Goal: Find specific page/section: Find specific page/section

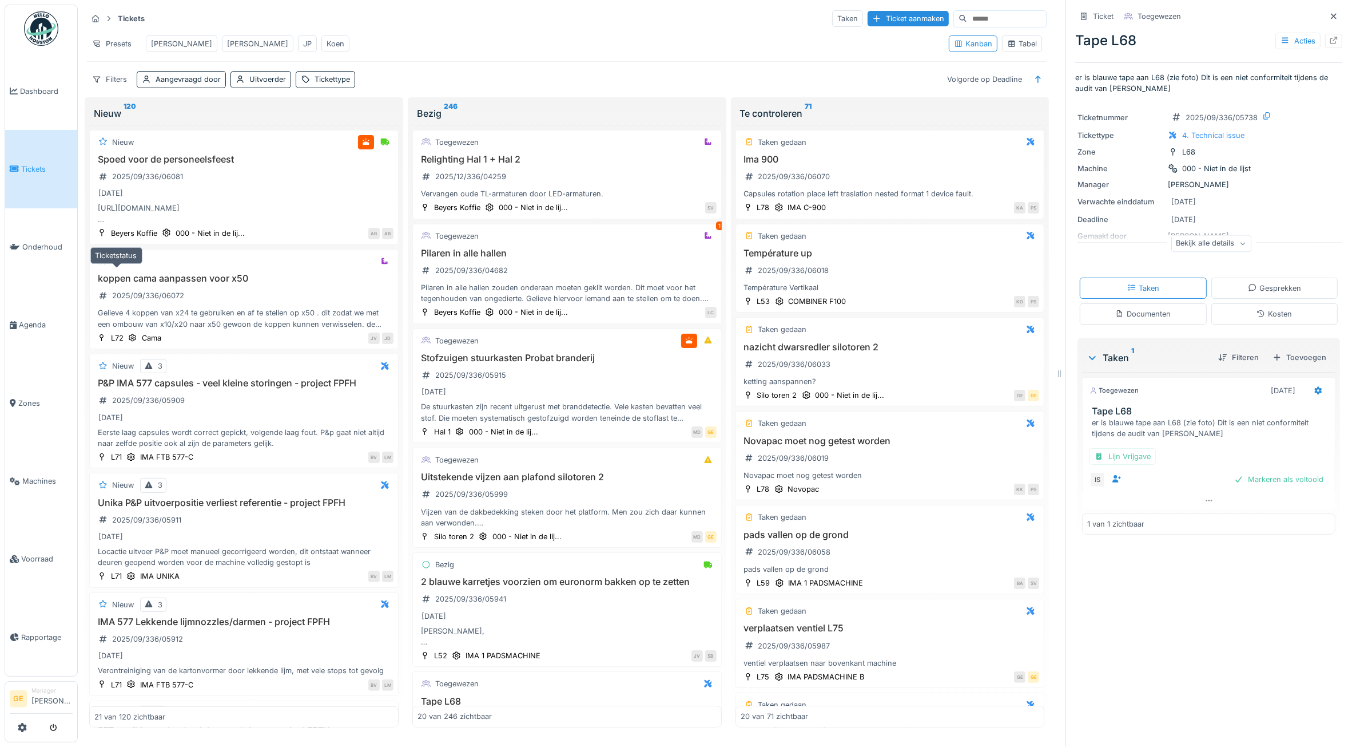
scroll to position [358, 0]
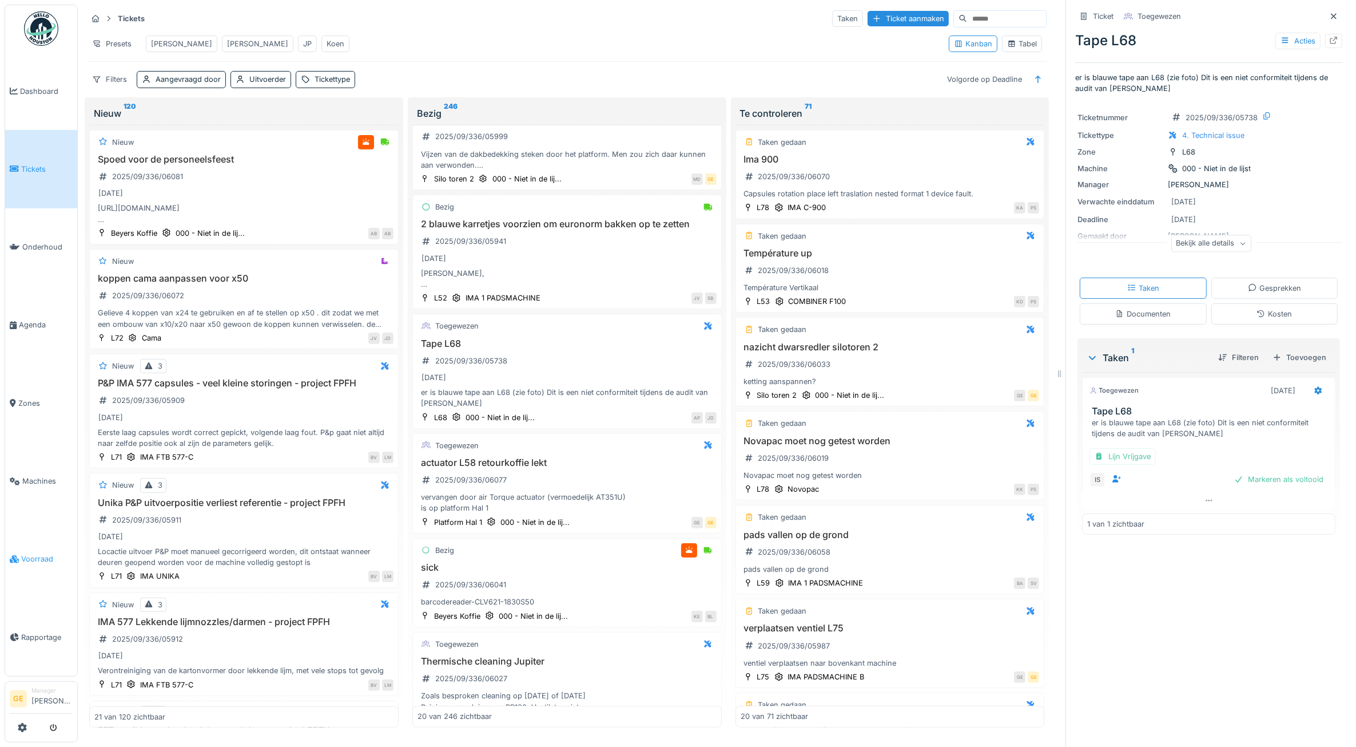
click at [31, 553] on span "Voorraad" at bounding box center [46, 558] width 51 height 11
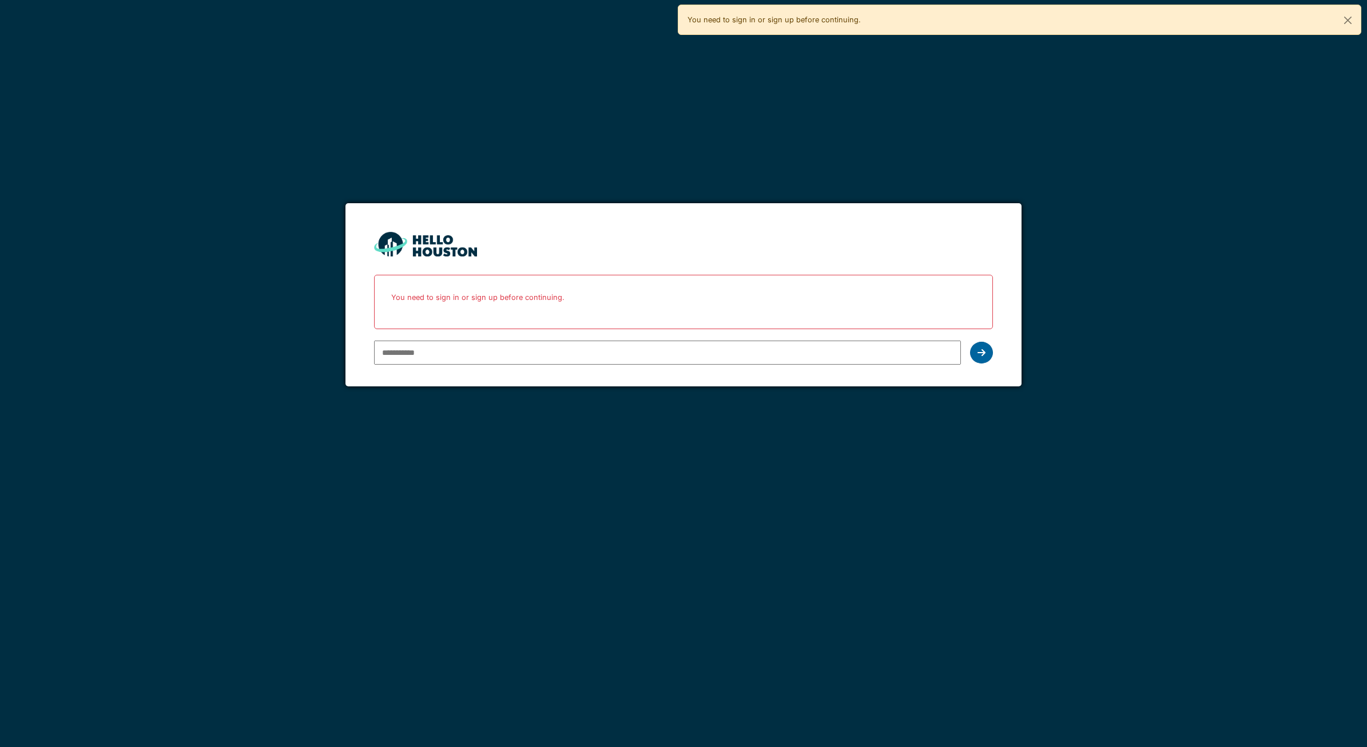
type input "**********"
click at [978, 352] on icon at bounding box center [982, 352] width 8 height 9
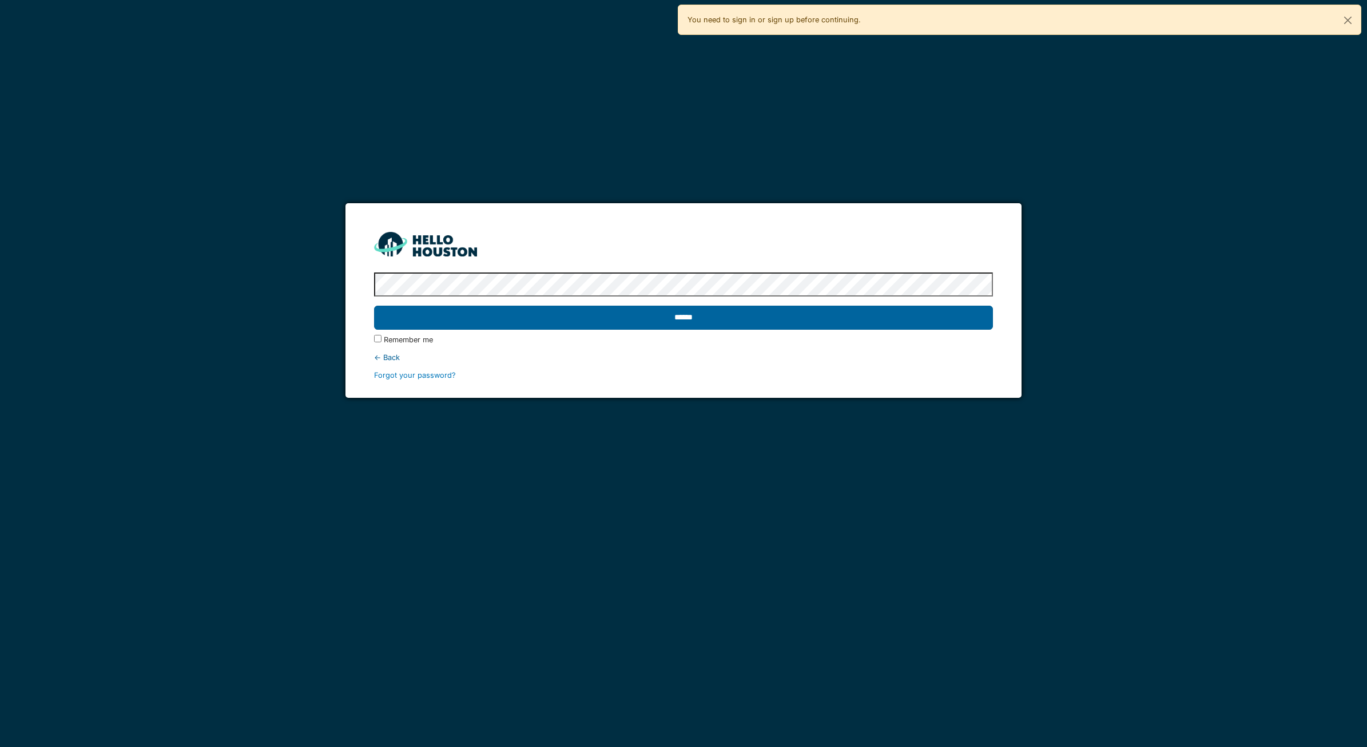
click at [825, 324] on input "******" at bounding box center [683, 317] width 619 height 24
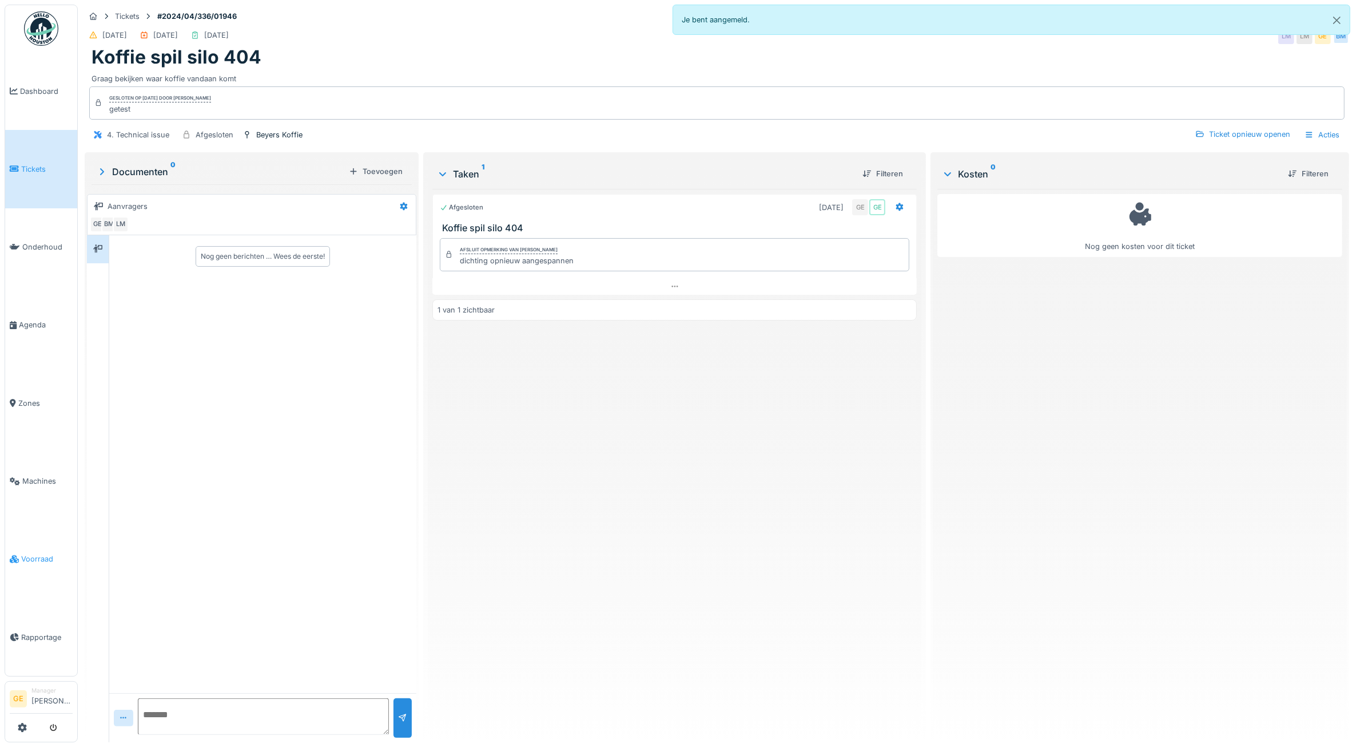
click at [36, 553] on span "Voorraad" at bounding box center [46, 558] width 51 height 11
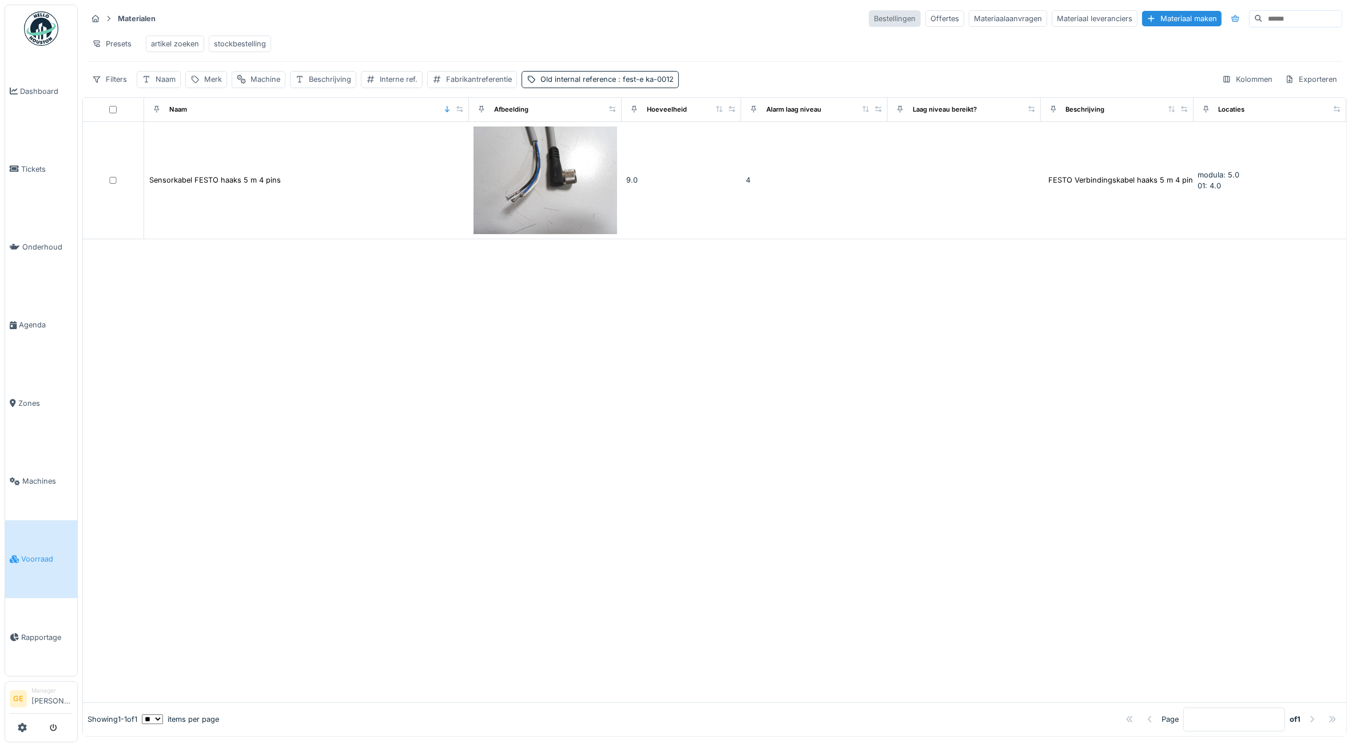
click at [869, 22] on div "Bestellingen" at bounding box center [895, 18] width 52 height 17
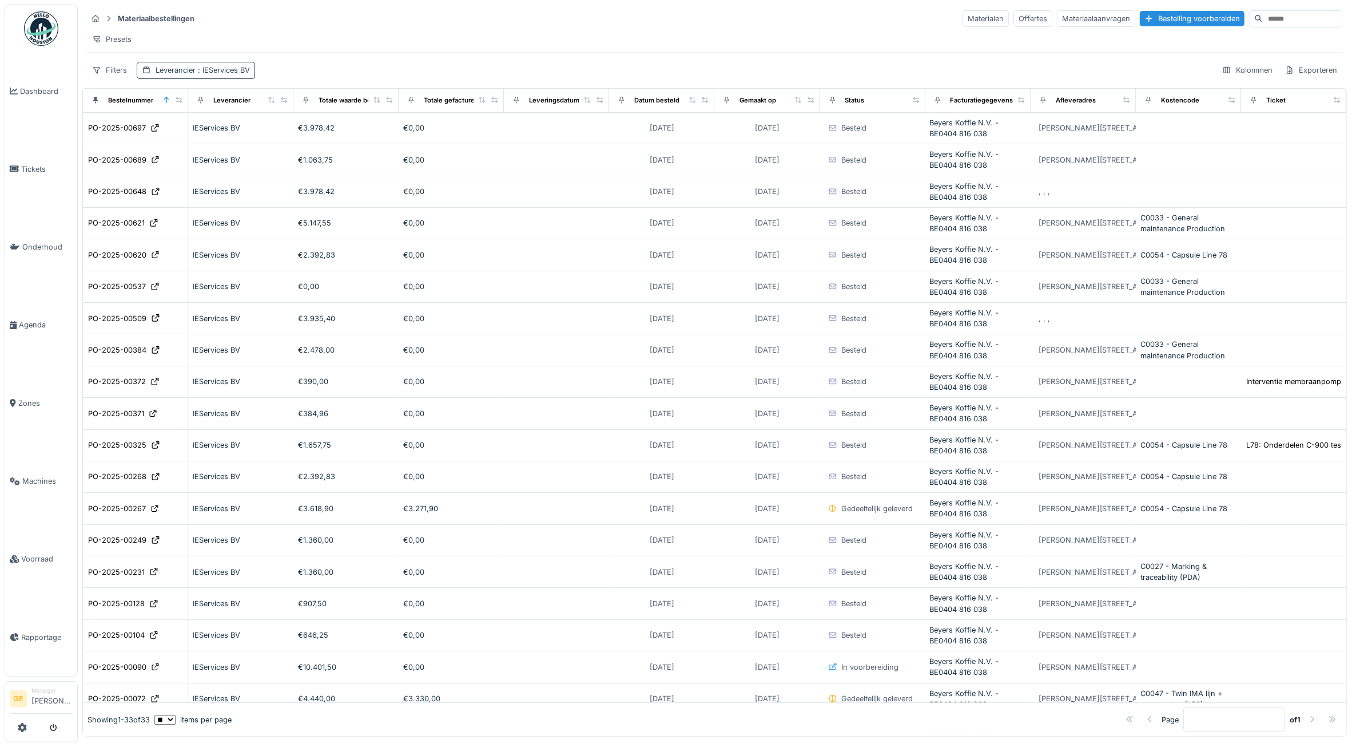
click at [227, 74] on span ": IEServices BV" at bounding box center [223, 70] width 54 height 9
click at [213, 138] on icon at bounding box center [211, 136] width 10 height 8
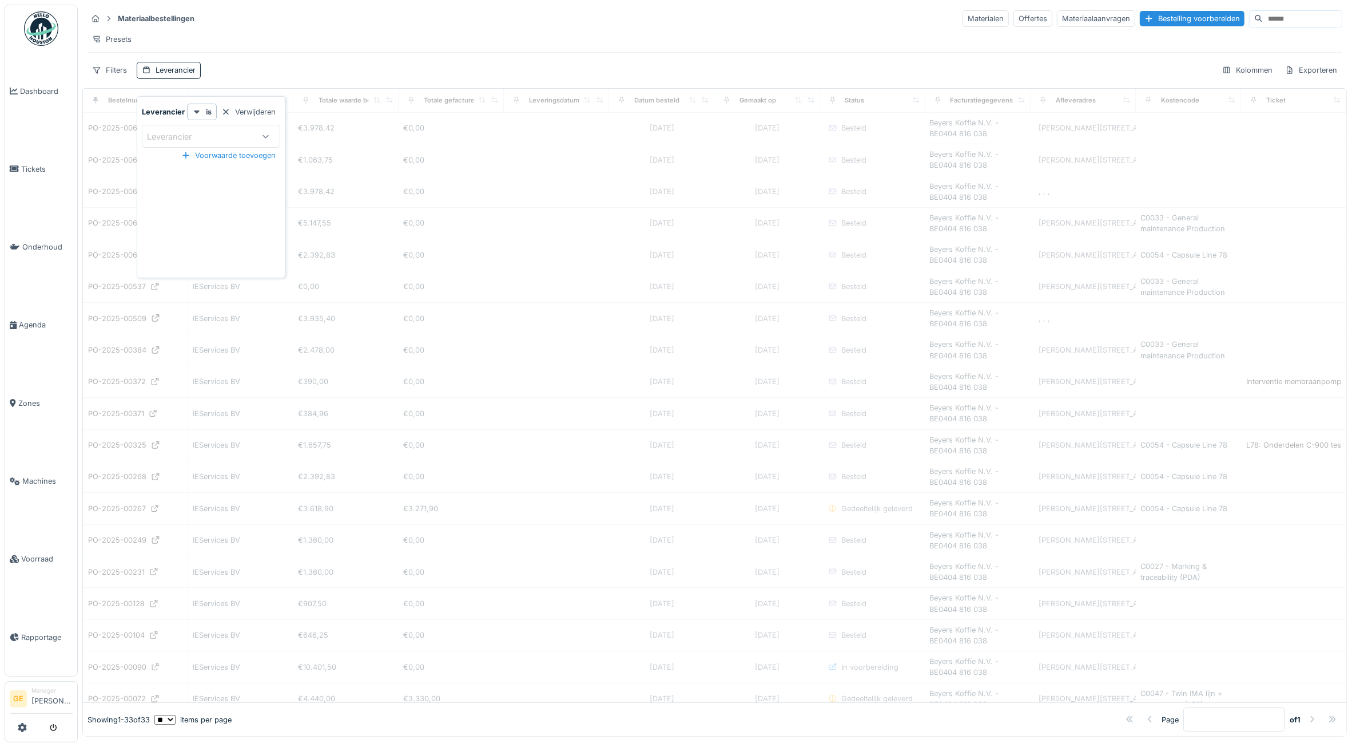
click at [209, 138] on div "Leverancier" at bounding box center [200, 136] width 106 height 13
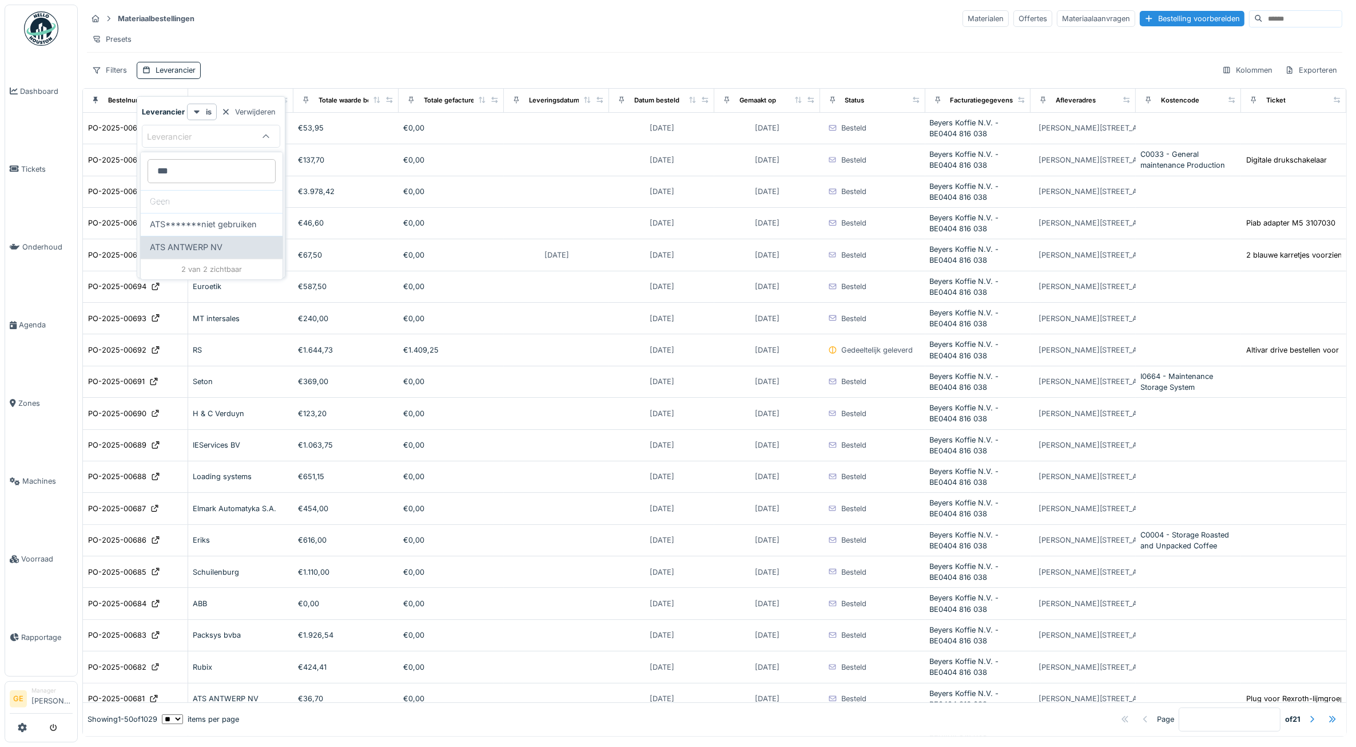
type input "***"
click at [219, 241] on span "ATS ANTWERP NV" at bounding box center [186, 247] width 73 height 13
type input "****"
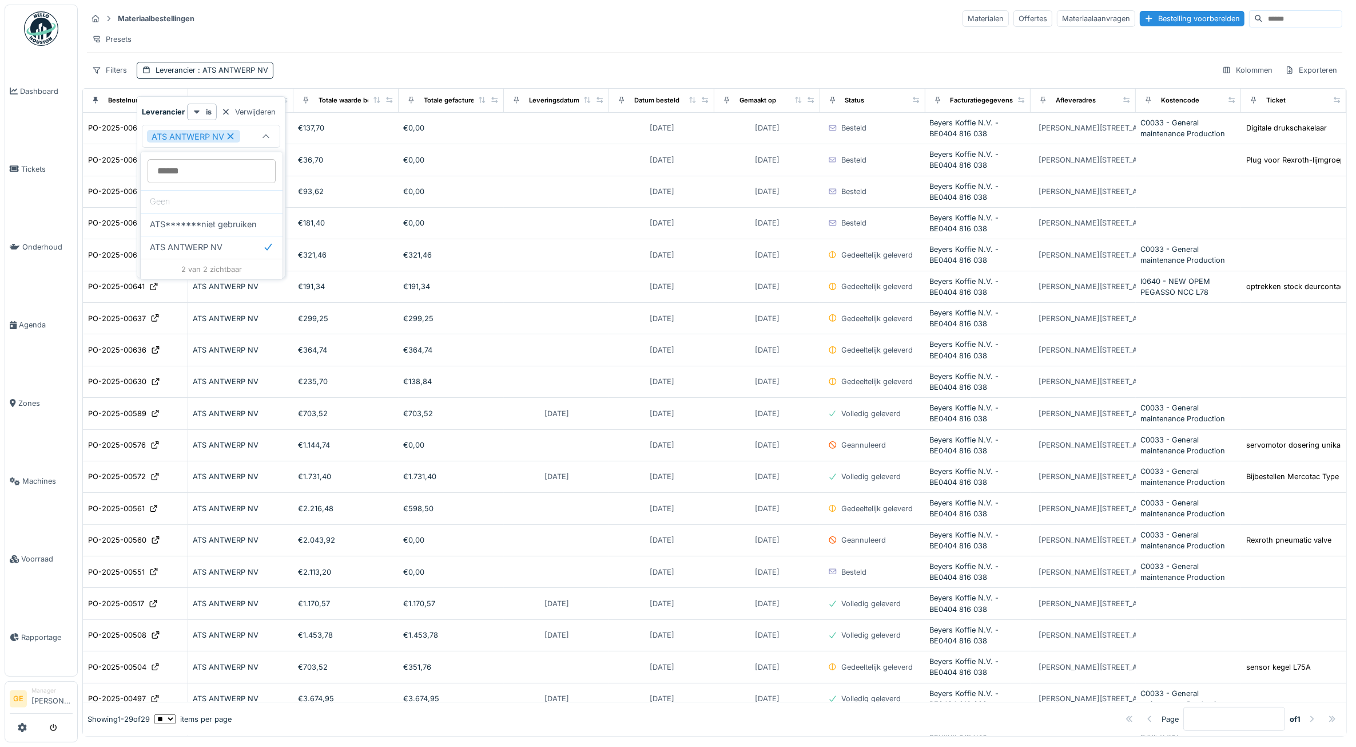
click at [489, 24] on div "Materiaalbestellingen Materialen Offertes Materiaalaanvragen Bestelling voorber…" at bounding box center [715, 18] width 1256 height 19
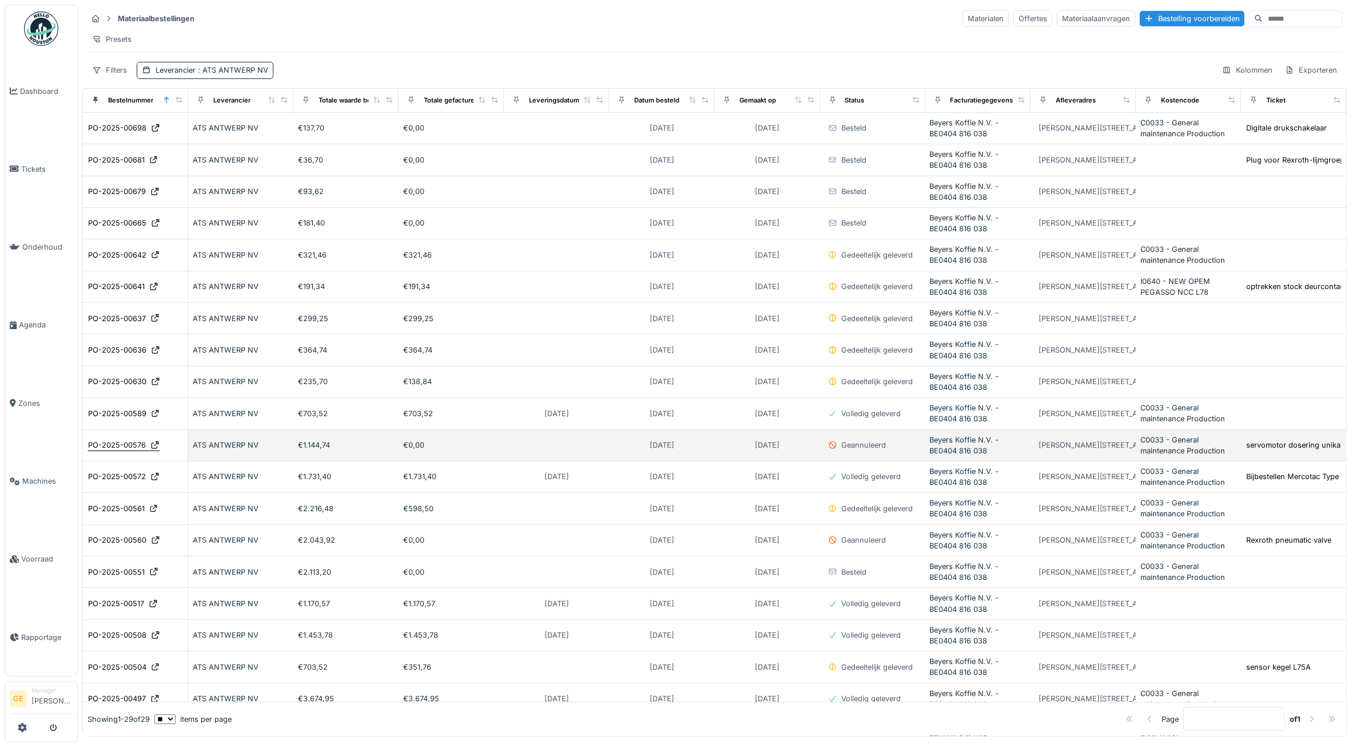
click at [118, 450] on div "PO-2025-00576" at bounding box center [117, 444] width 58 height 11
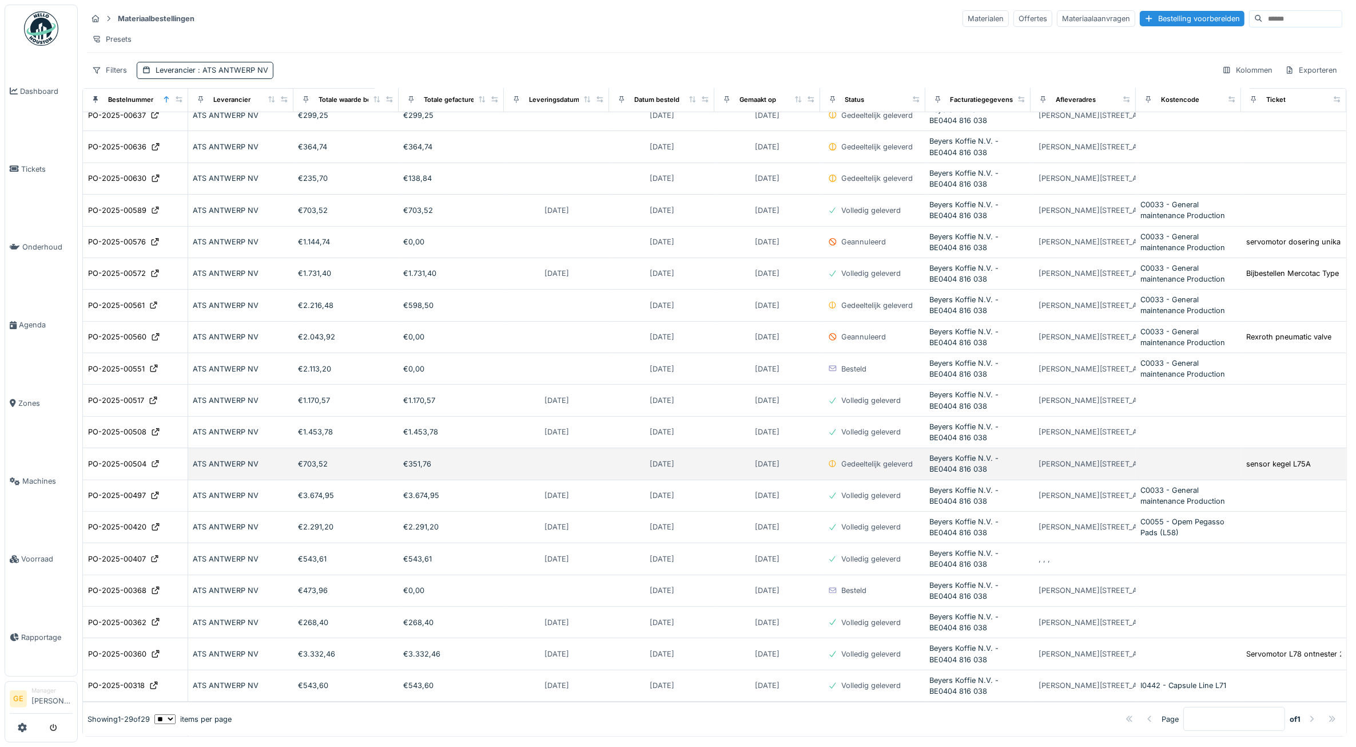
scroll to position [215, 0]
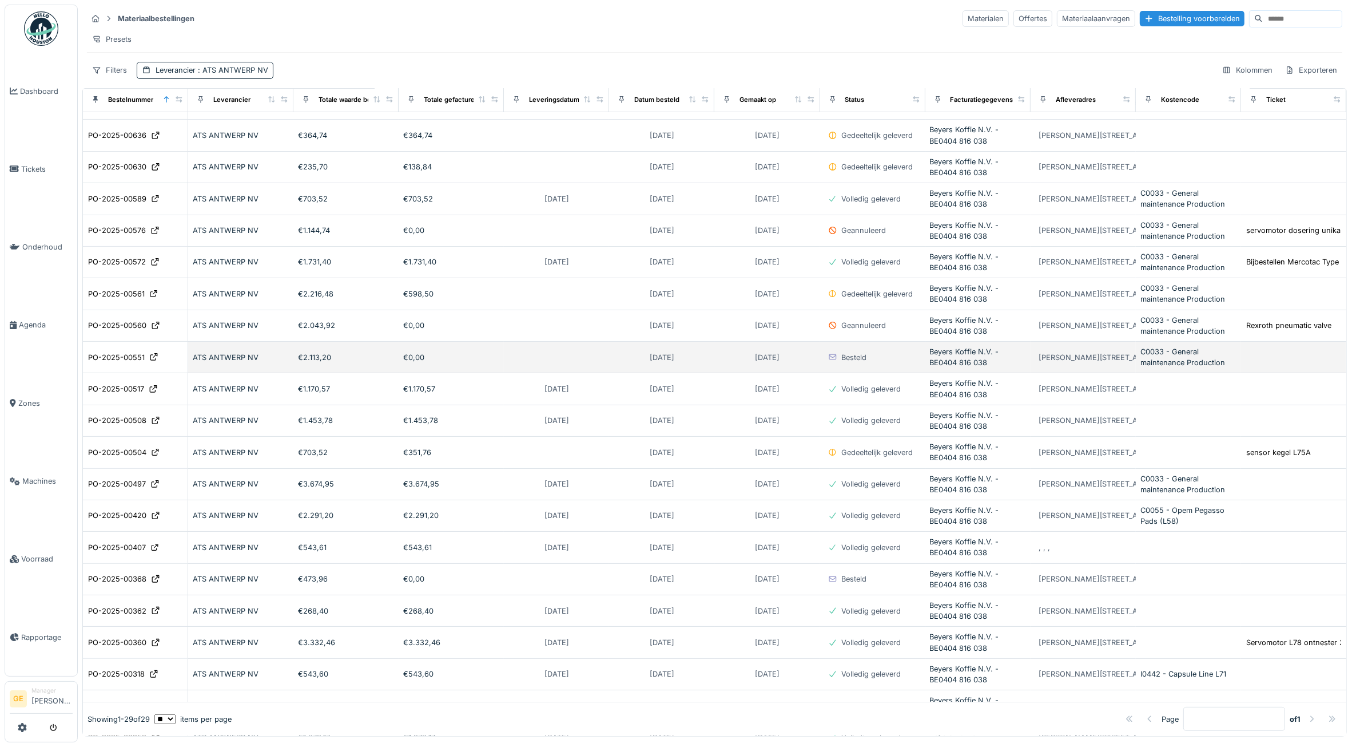
click at [249, 363] on div "ATS ANTWERP NV" at bounding box center [241, 357] width 96 height 11
click at [130, 363] on div "PO-2025-00551" at bounding box center [116, 357] width 57 height 11
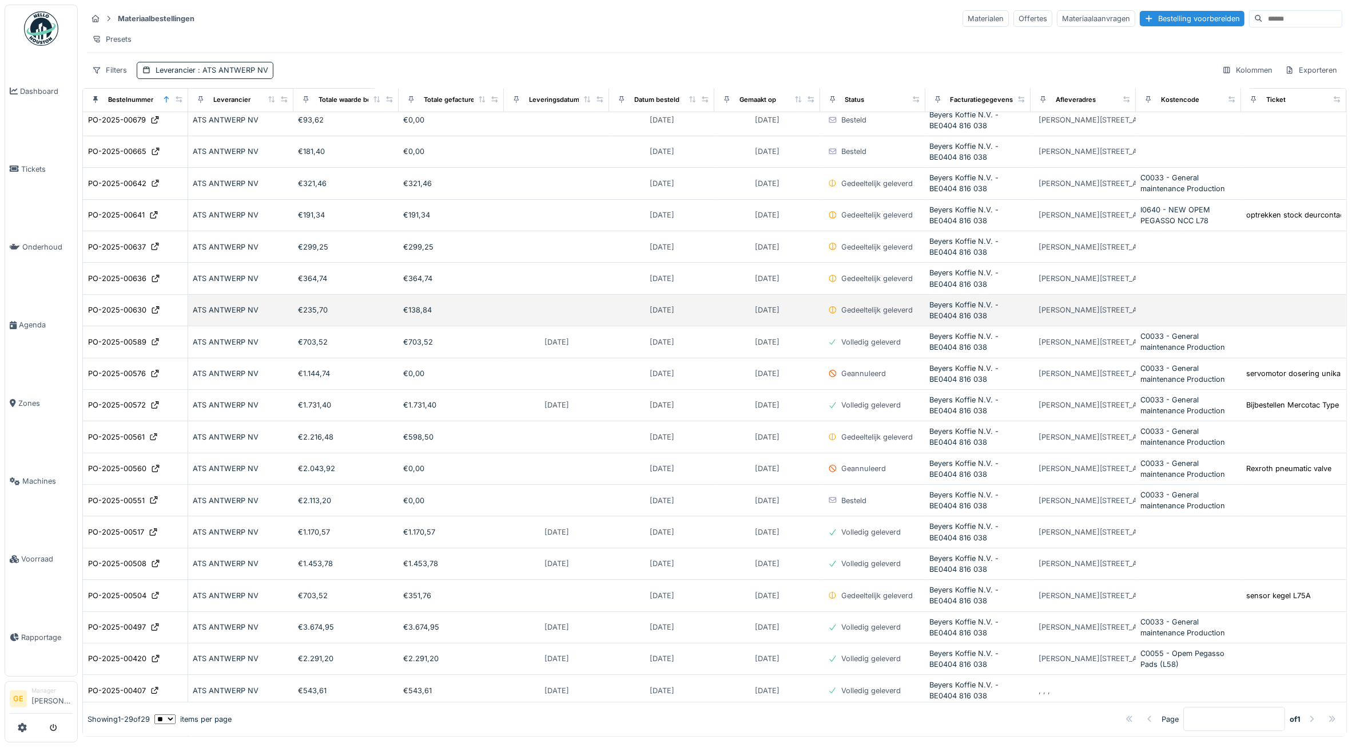
scroll to position [0, 0]
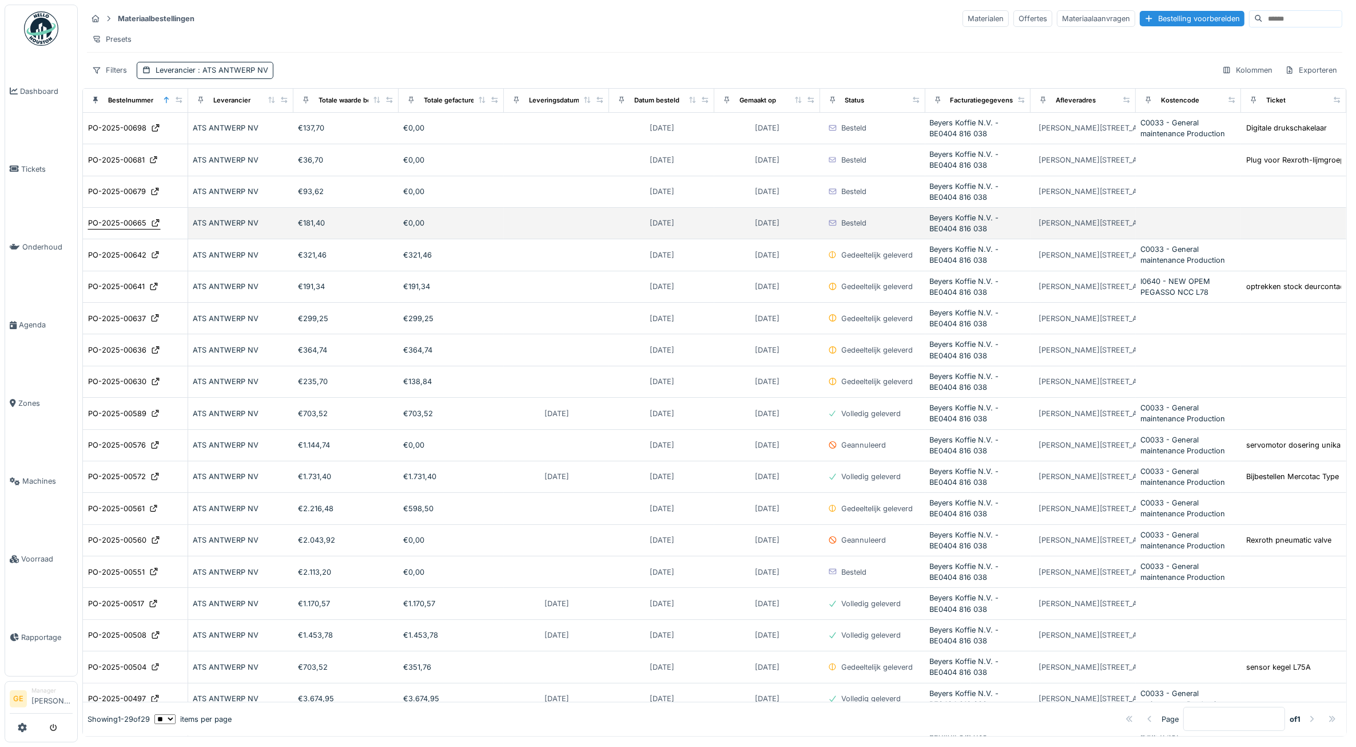
click at [129, 228] on div "PO-2025-00665" at bounding box center [117, 222] width 58 height 11
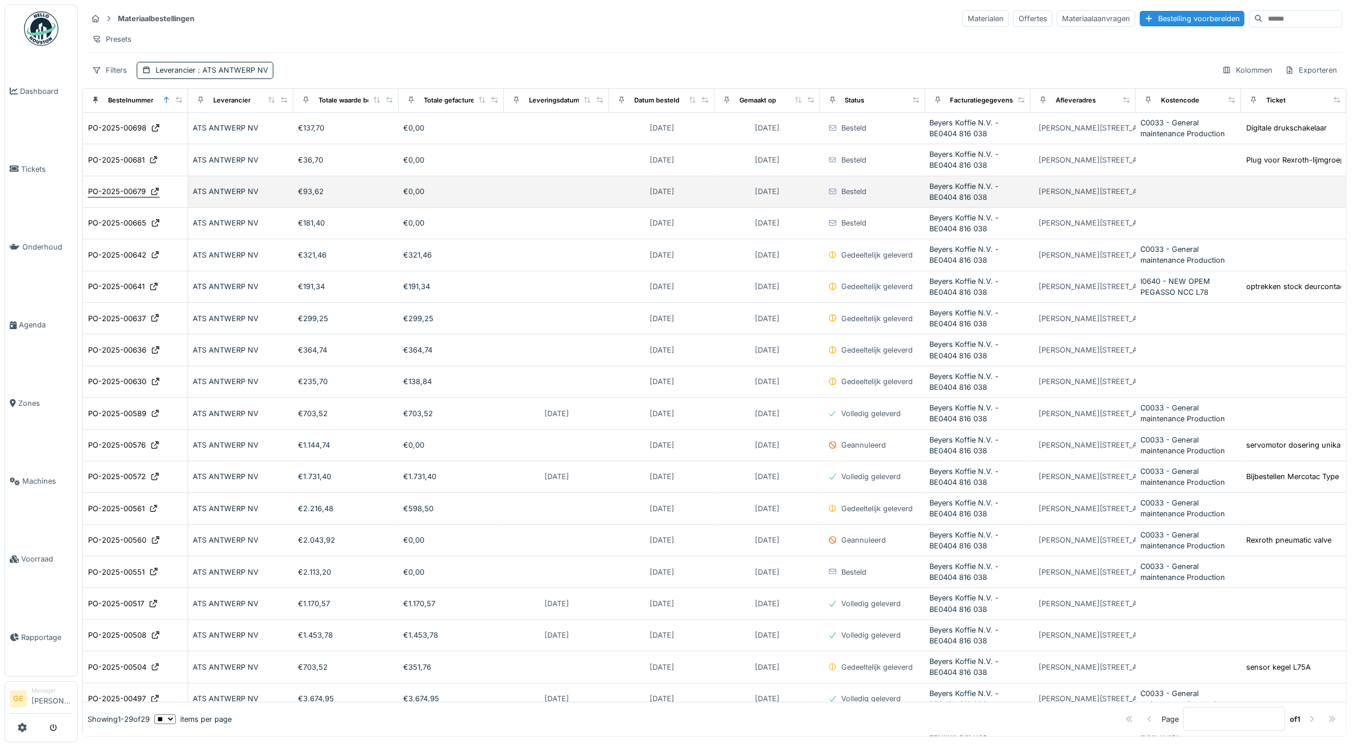
click at [133, 197] on div "PO-2025-00679" at bounding box center [117, 191] width 58 height 11
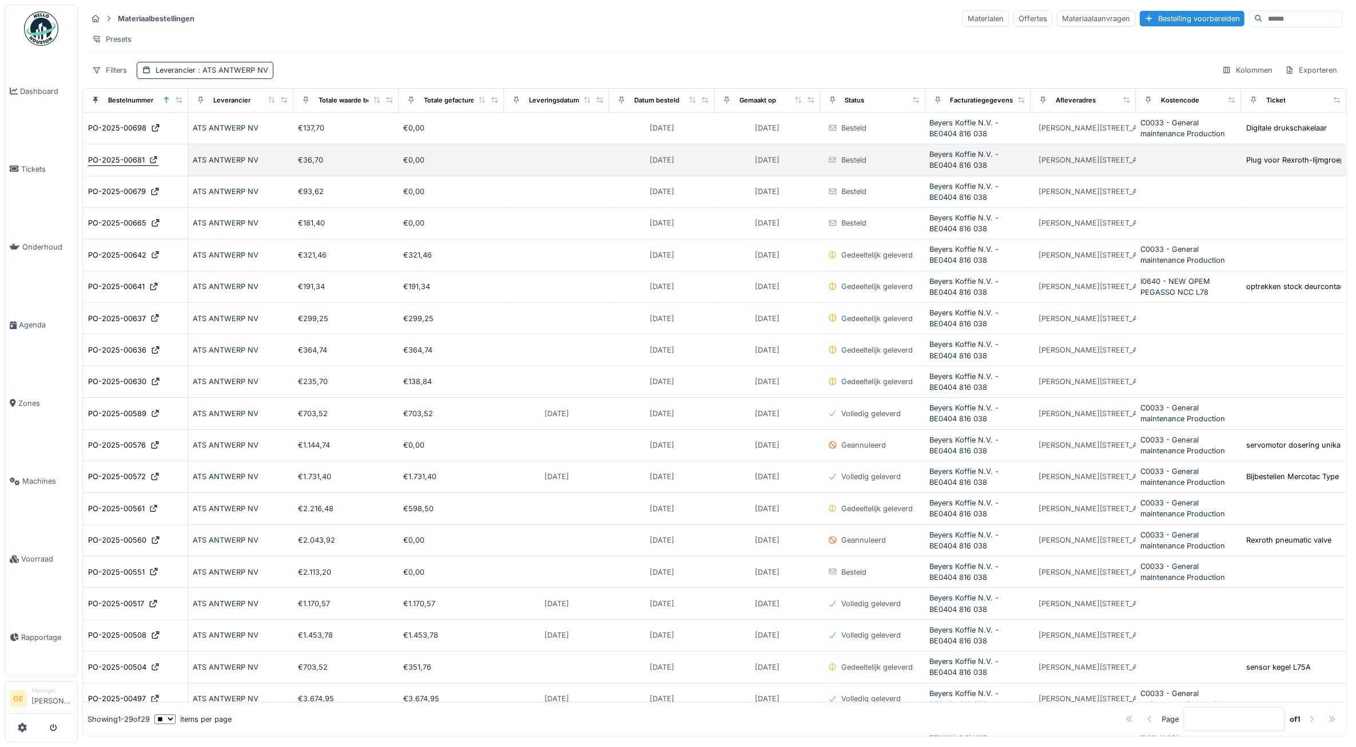
click at [124, 165] on div "PO-2025-00681" at bounding box center [116, 159] width 57 height 11
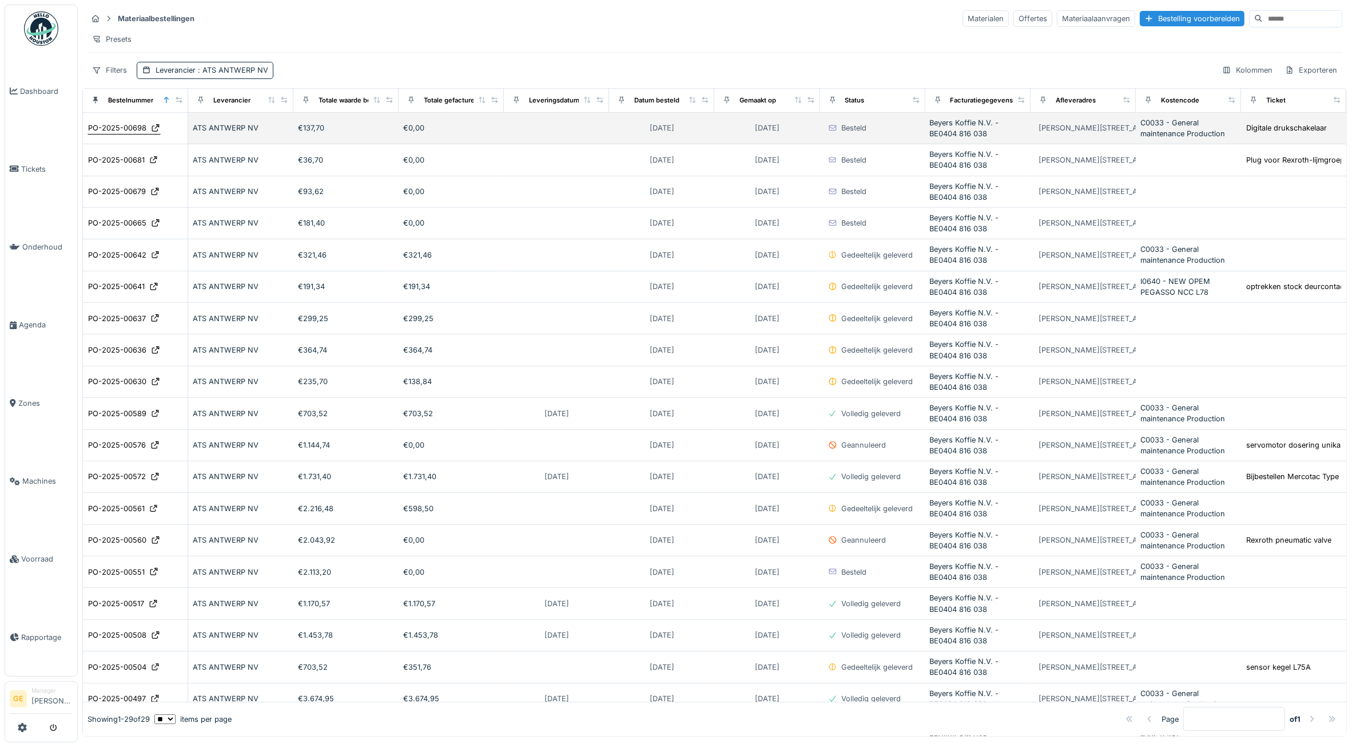
click at [129, 133] on div "PO-2025-00698" at bounding box center [117, 127] width 58 height 11
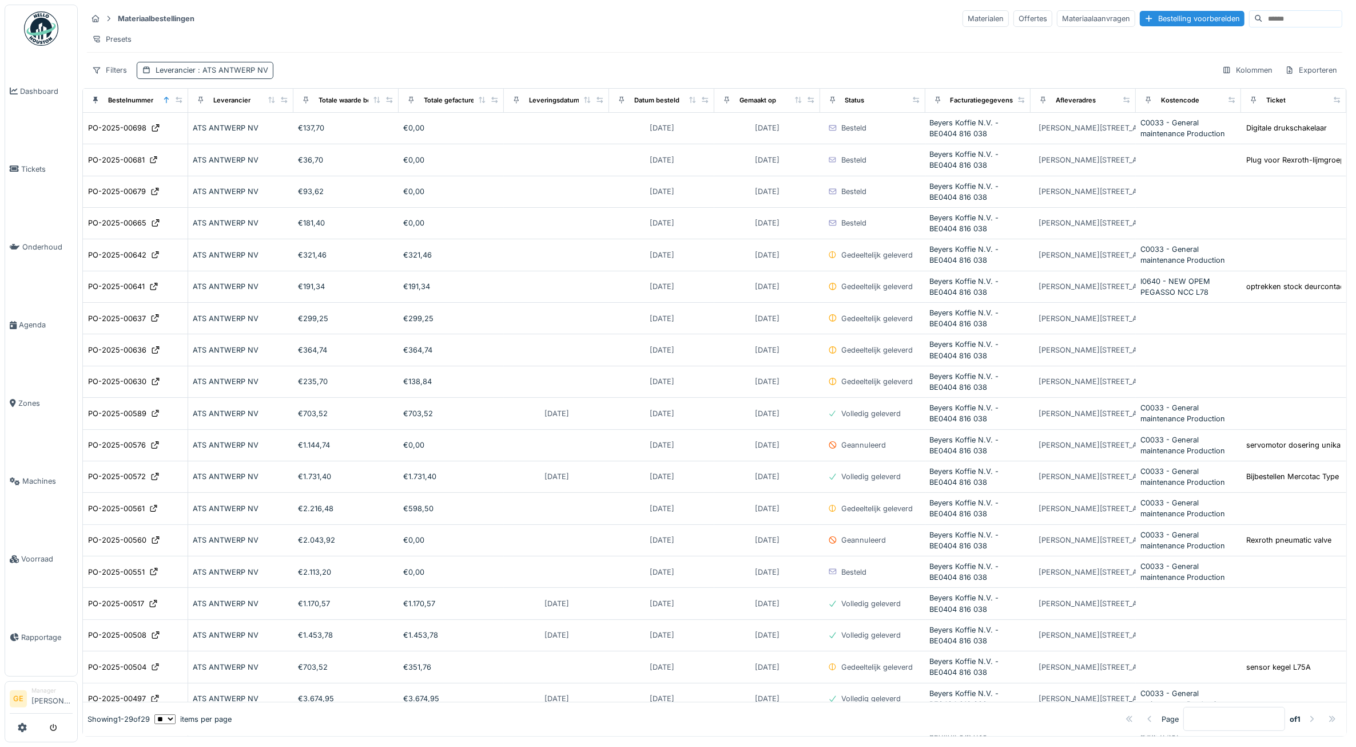
click at [232, 74] on span ": ATS ANTWERP NV" at bounding box center [232, 70] width 73 height 9
click at [232, 136] on icon at bounding box center [231, 136] width 6 height 6
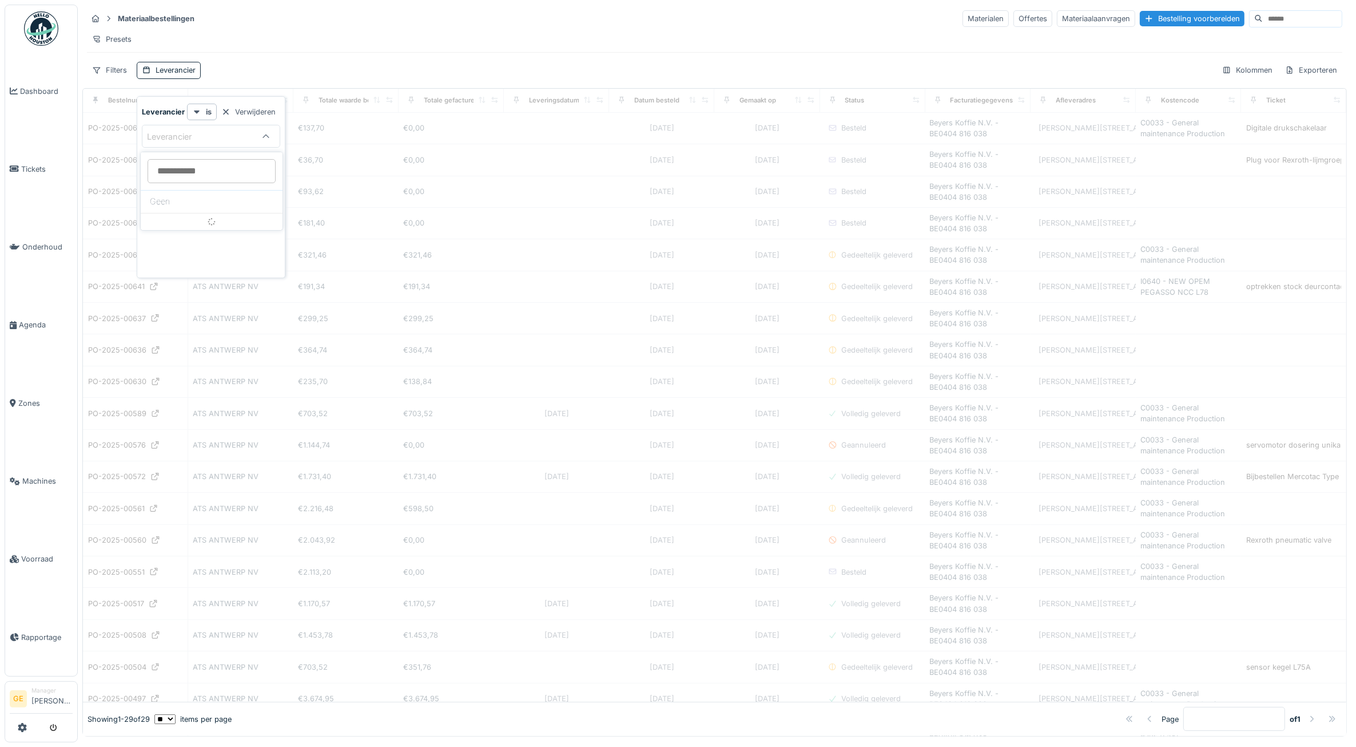
click at [213, 170] on input at bounding box center [212, 171] width 128 height 24
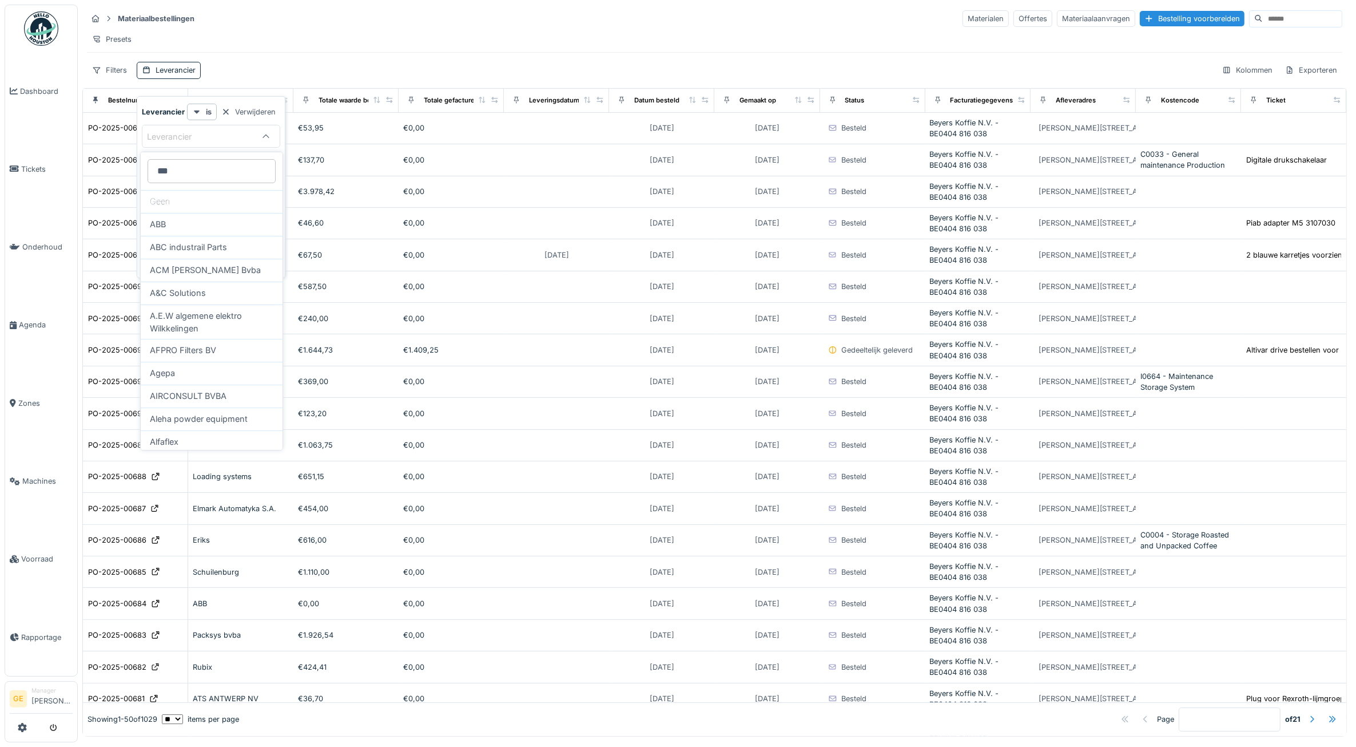
type input "***"
click at [369, 42] on div "Presets" at bounding box center [715, 39] width 1256 height 17
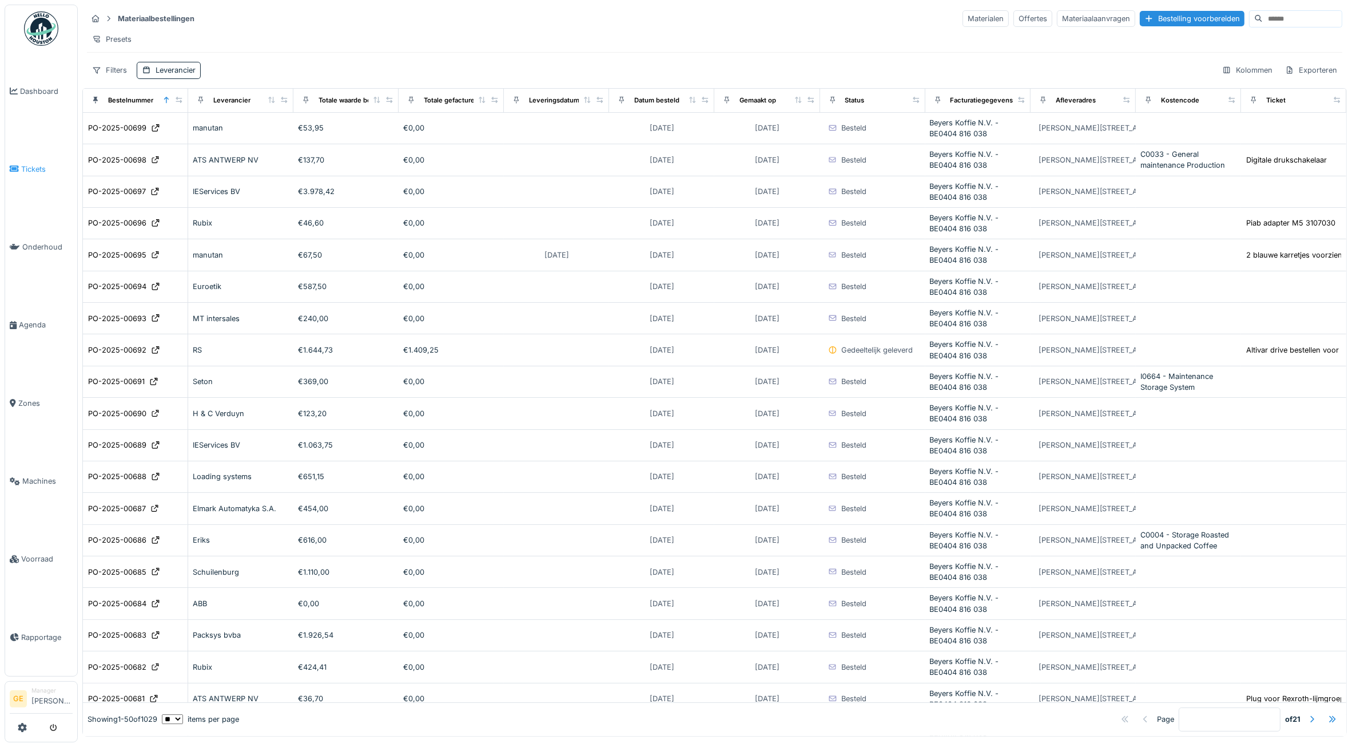
click at [24, 169] on span "Tickets" at bounding box center [46, 169] width 51 height 11
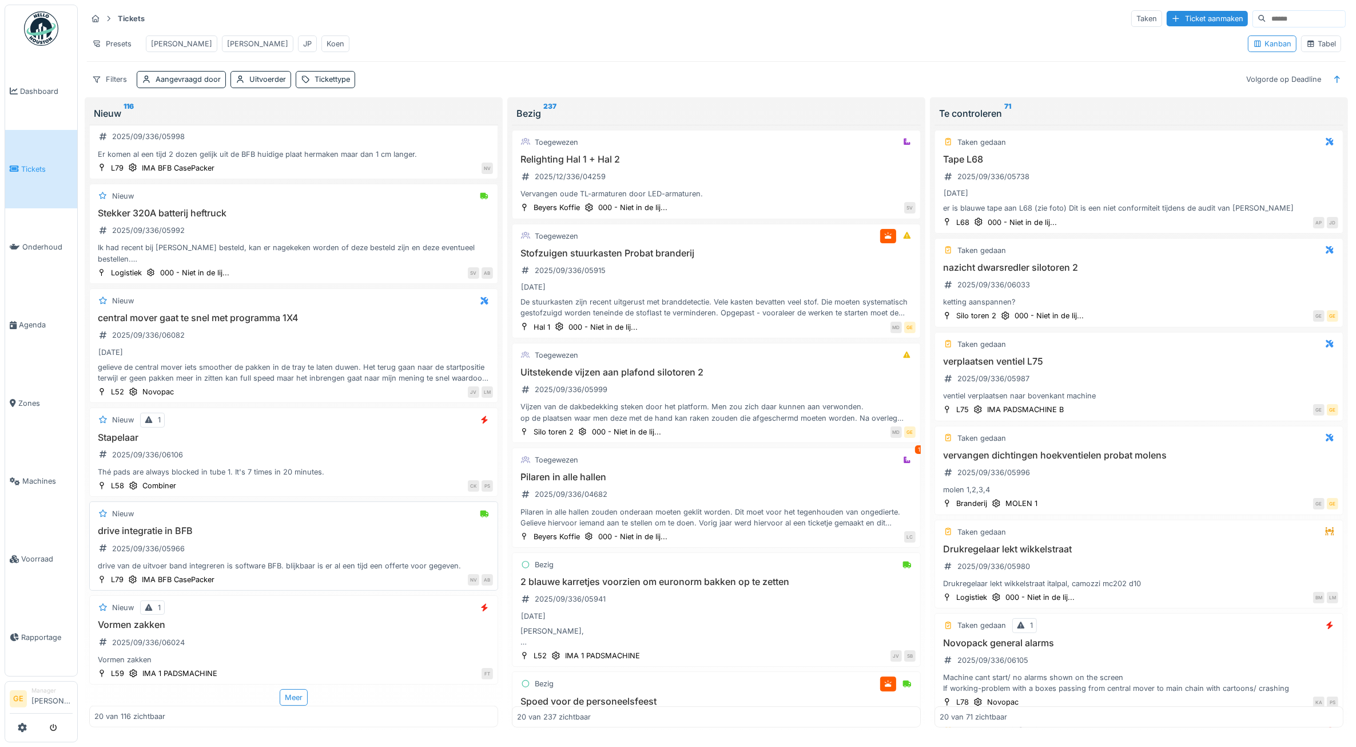
scroll to position [5, 0]
click at [290, 693] on div "Meer" at bounding box center [294, 697] width 28 height 17
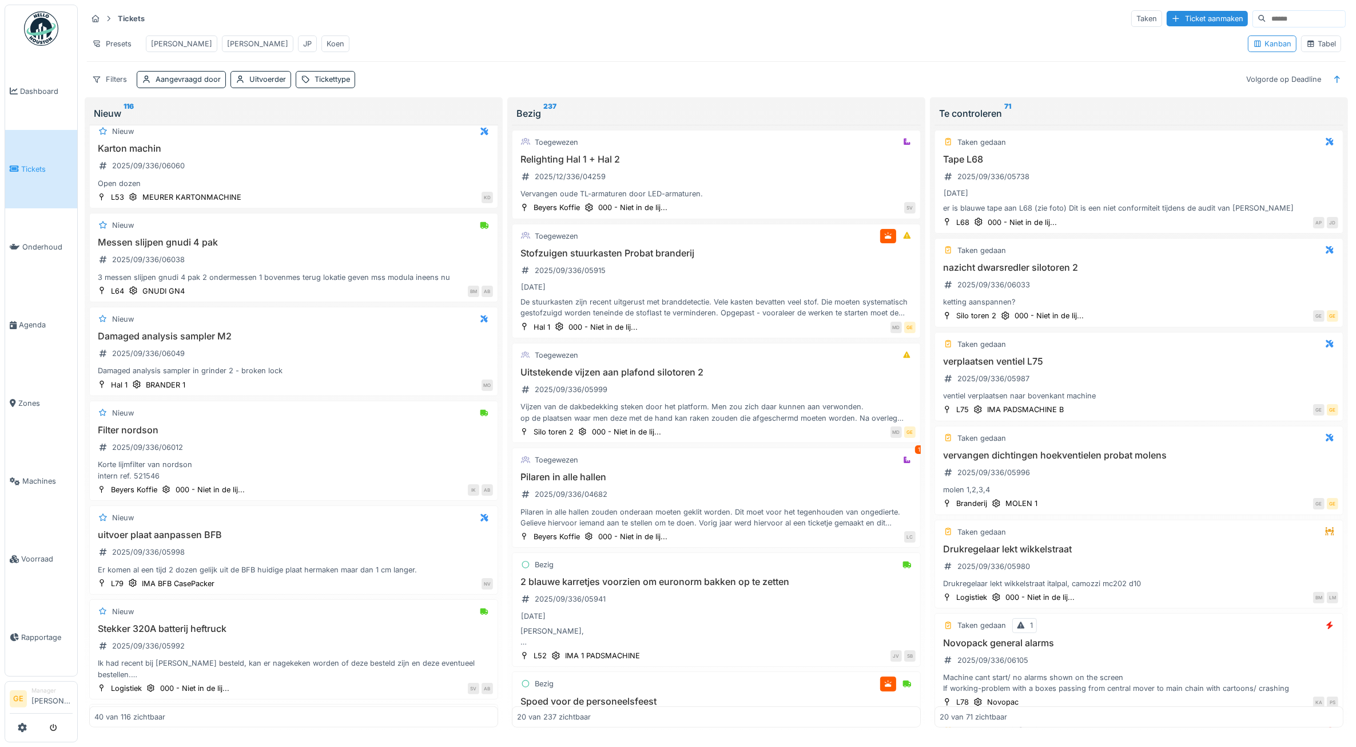
scroll to position [895, 0]
